Goal: Check status: Check status

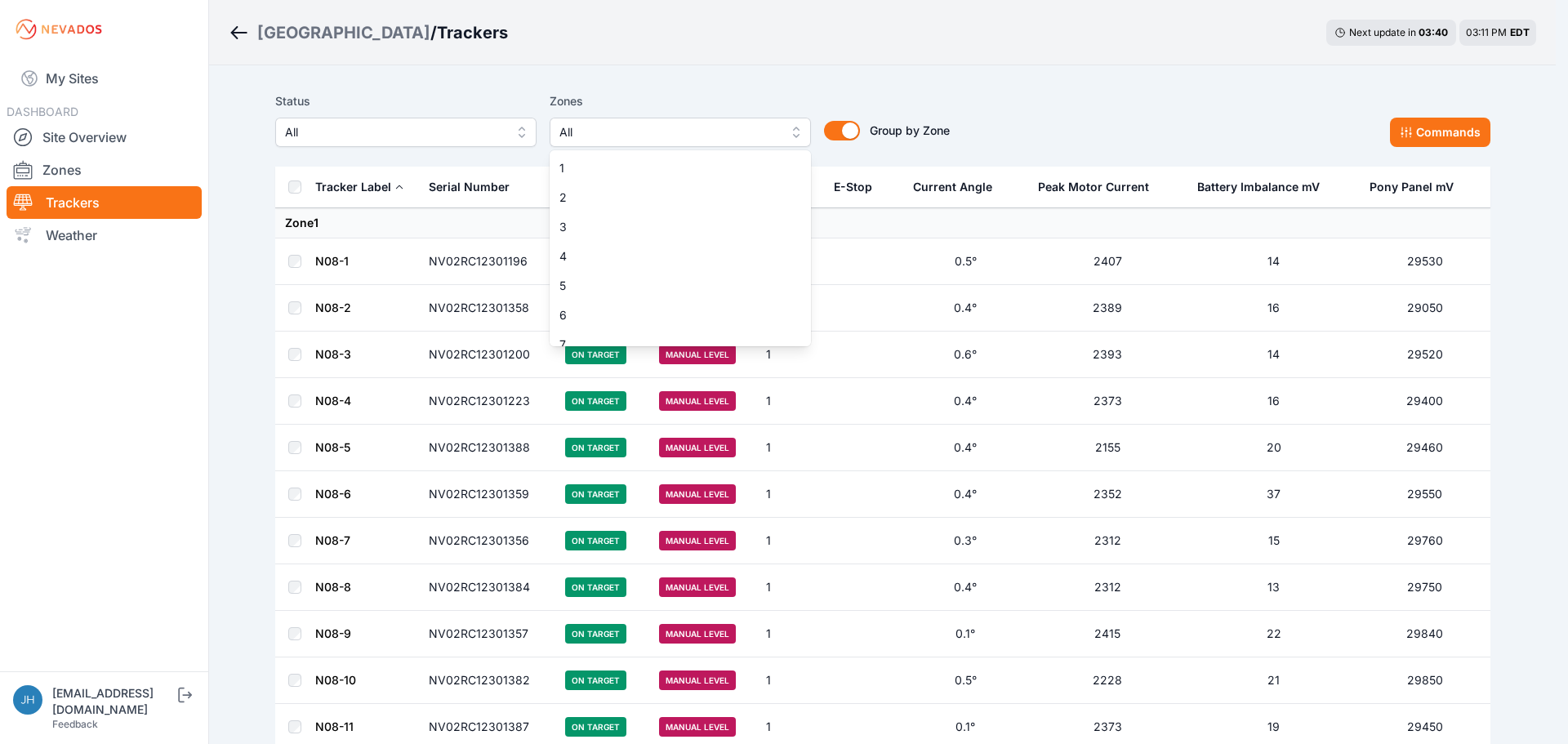
click at [793, 132] on button "All" at bounding box center [680, 132] width 261 height 29
click at [702, 228] on div "20" at bounding box center [680, 237] width 261 height 29
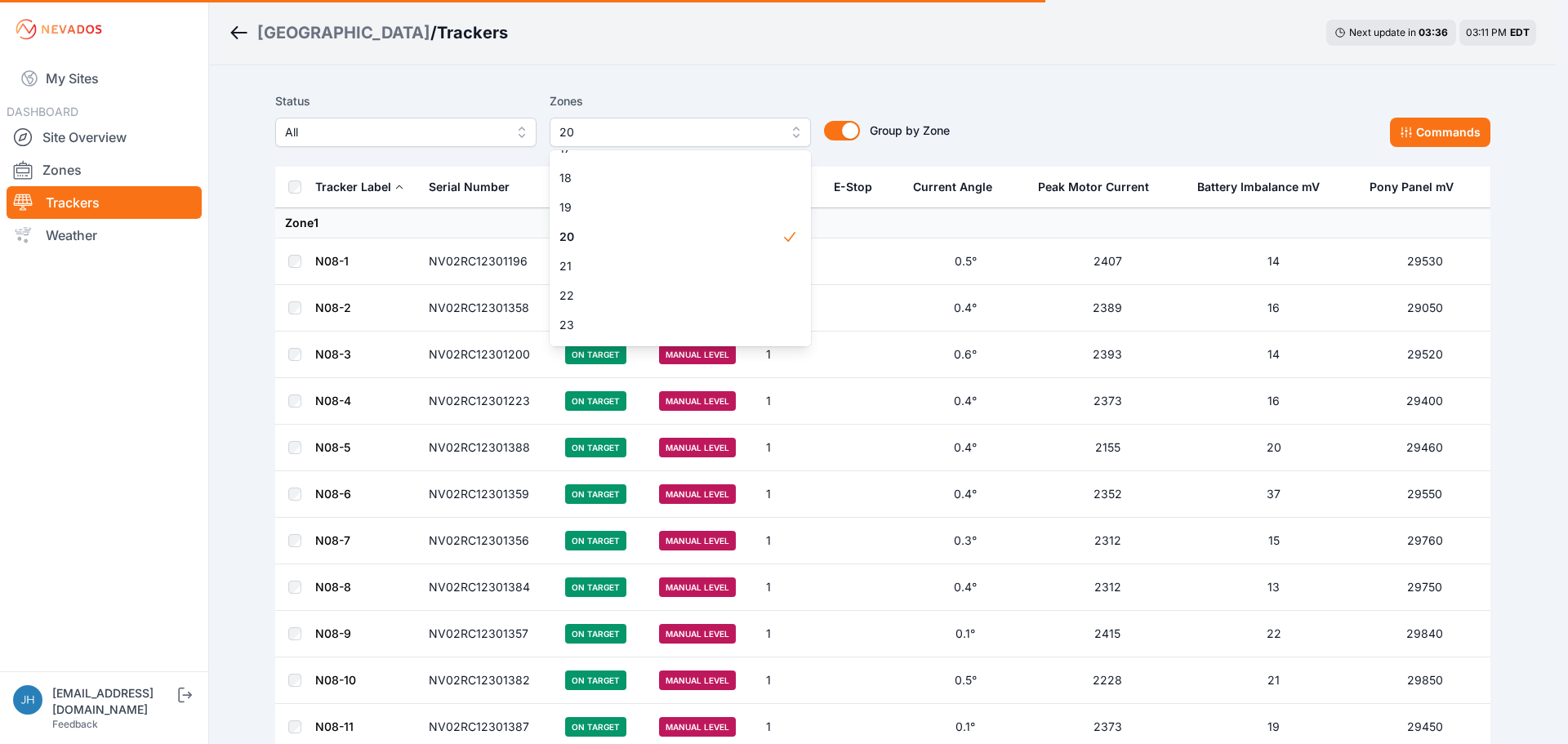
click at [748, 92] on div "Zones 20 1 2 3 4 5 6 7 8 9 10 11 12 13 14 15 16 17 18 19 20 21 22 23 24 25 26 2…" at bounding box center [680, 119] width 261 height 56
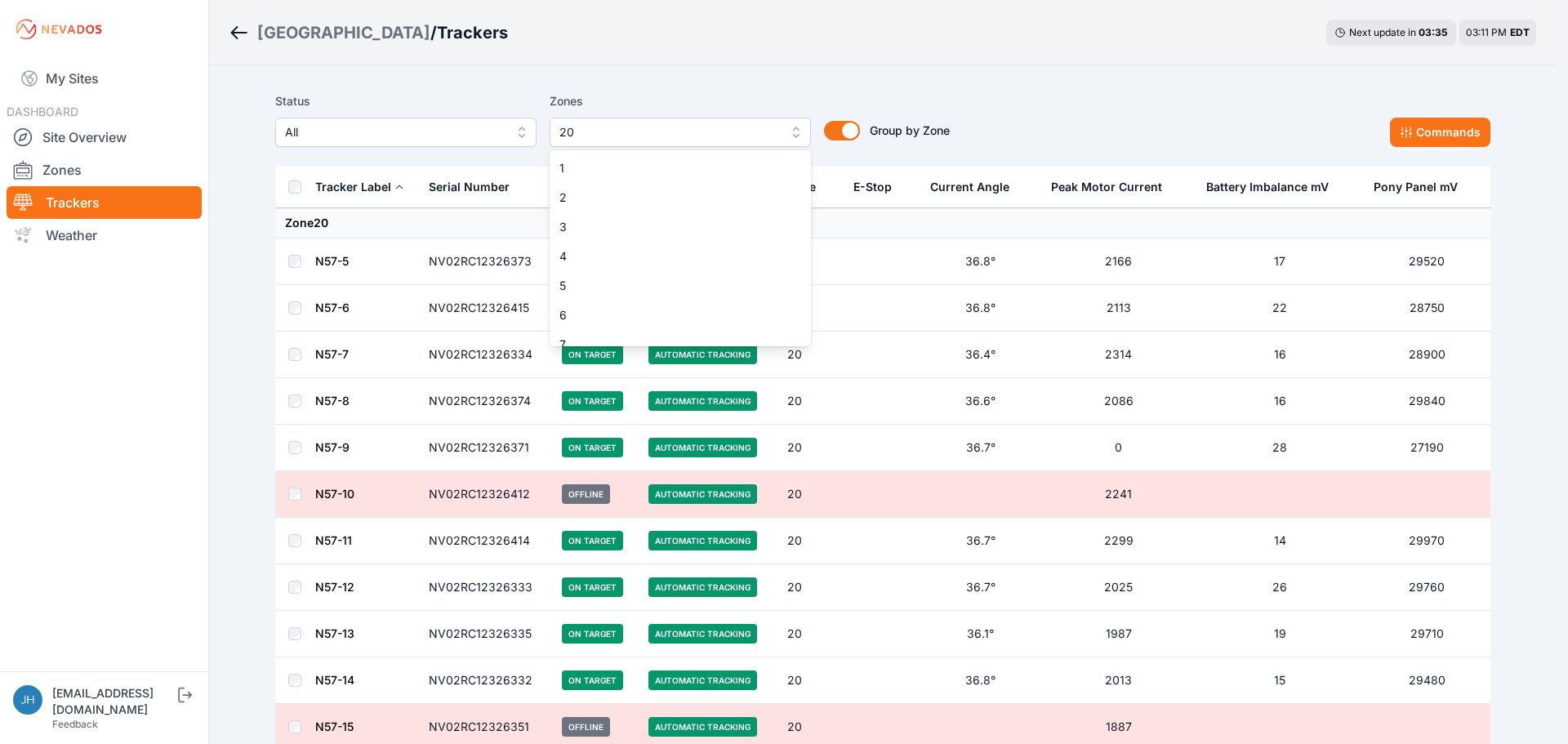
click at [793, 127] on button "20" at bounding box center [680, 132] width 261 height 29
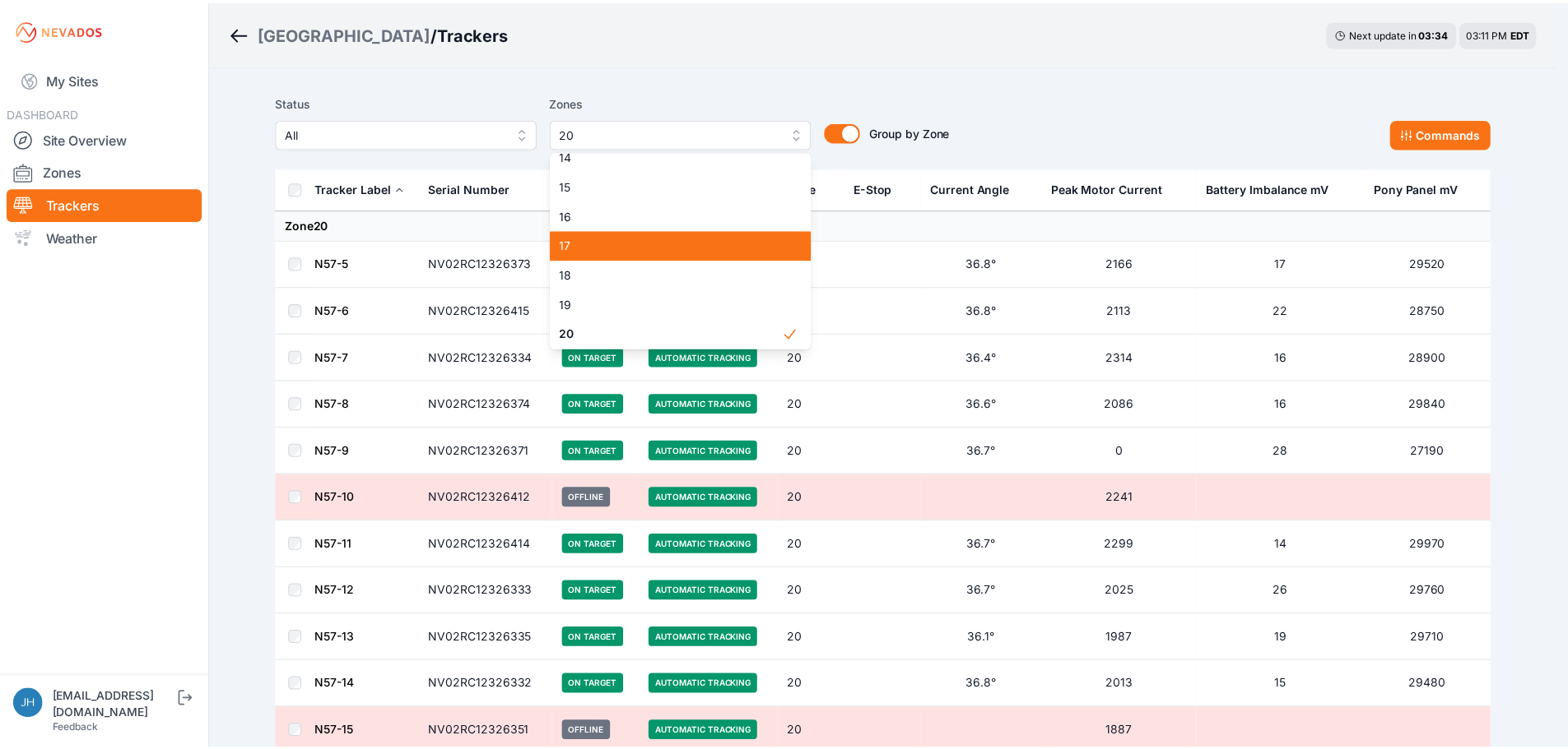
scroll to position [480, 0]
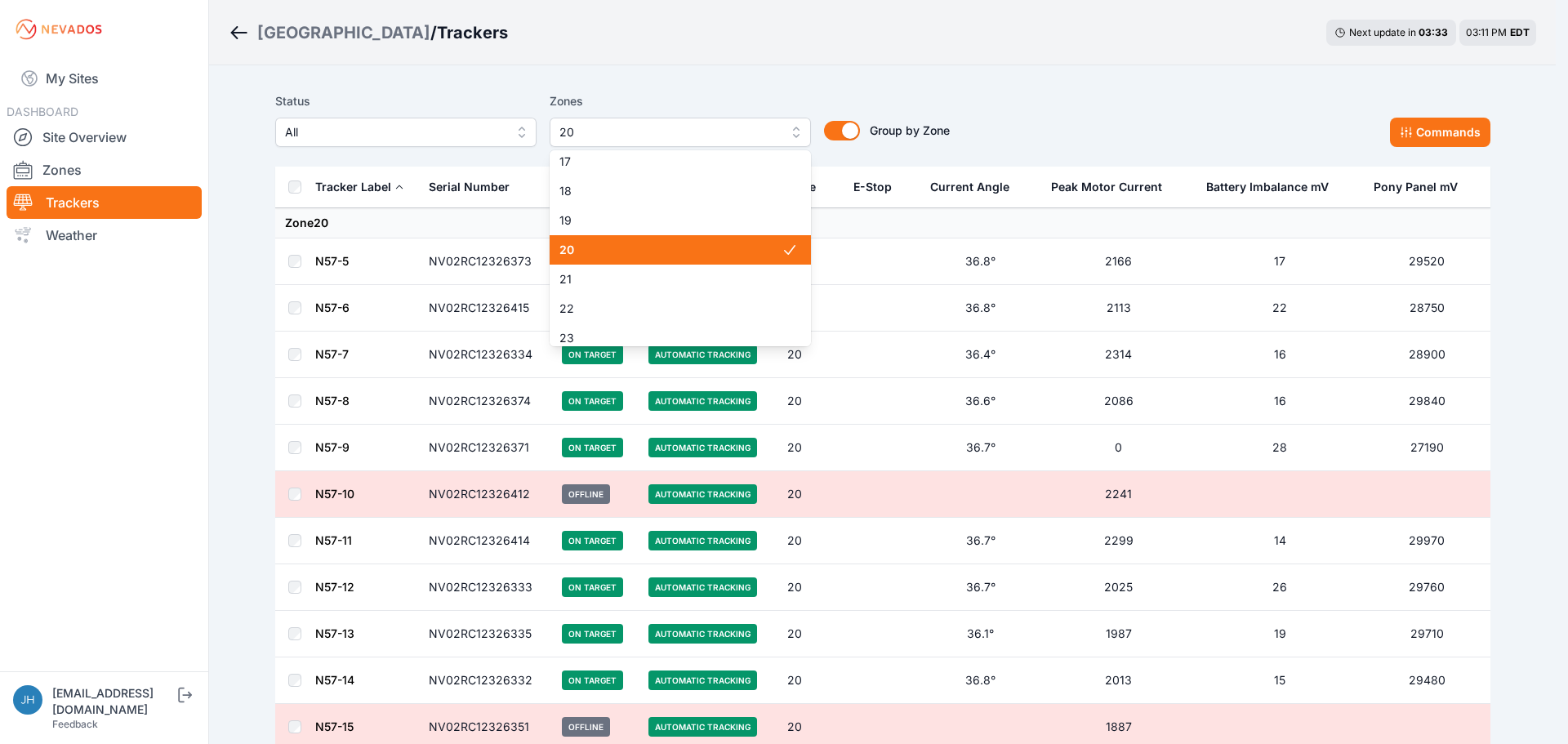
click at [713, 252] on span "20" at bounding box center [671, 250] width 222 height 16
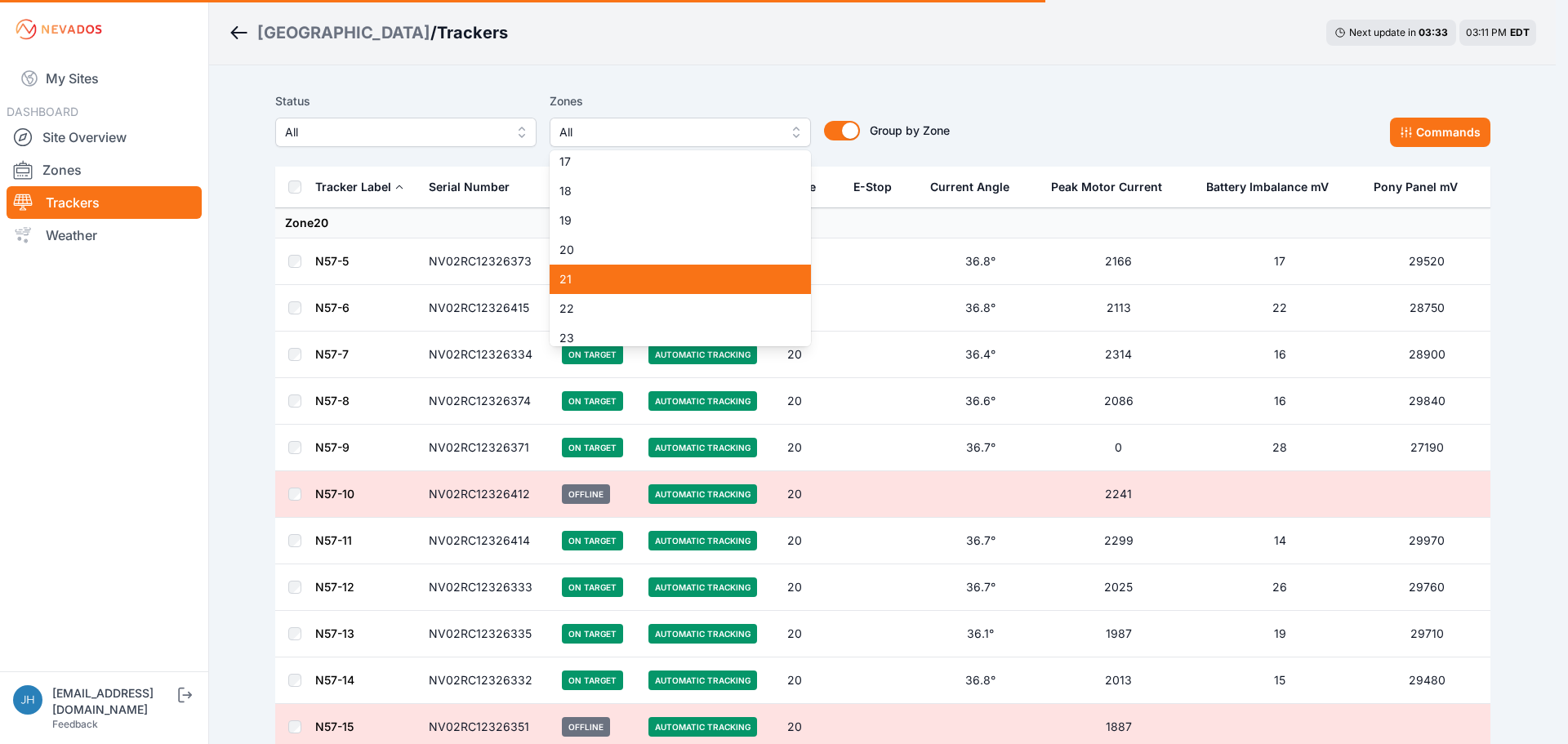
click at [710, 274] on span "21" at bounding box center [671, 279] width 222 height 16
